Goal: Information Seeking & Learning: Learn about a topic

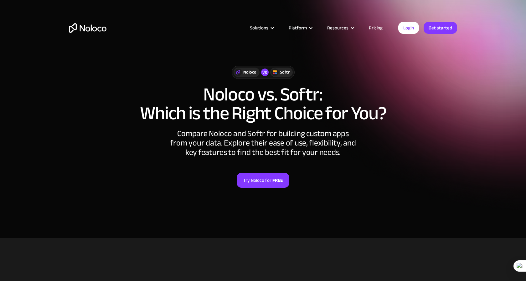
click at [374, 27] on link "Pricing" at bounding box center [375, 28] width 29 height 8
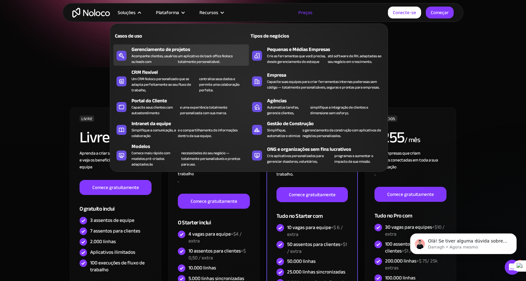
scroll to position [79, 0]
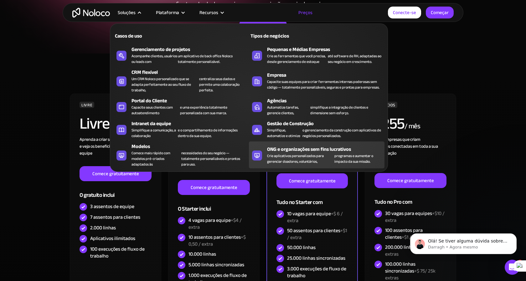
click at [326, 163] on font "Crie aplicativos personalizados para gerenciar doadores, voluntários," at bounding box center [300, 158] width 67 height 11
click at [279, 157] on font "Crie aplicativos personalizados para gerenciar doadores, voluntários," at bounding box center [295, 158] width 57 height 13
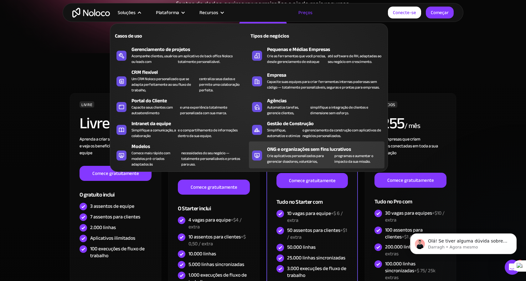
scroll to position [99, 0]
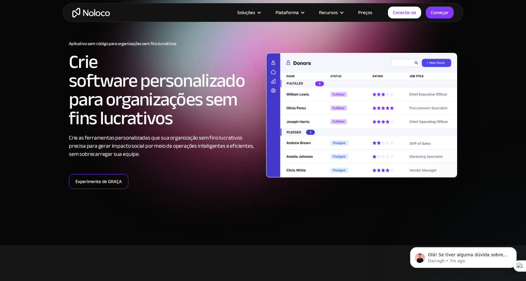
scroll to position [24, 0]
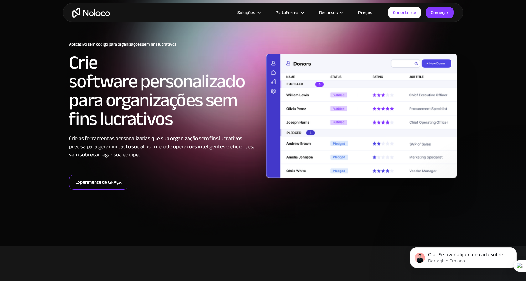
click at [102, 185] on font "Experimente de GRAÇA" at bounding box center [98, 182] width 46 height 9
